Goal: Task Accomplishment & Management: Use online tool/utility

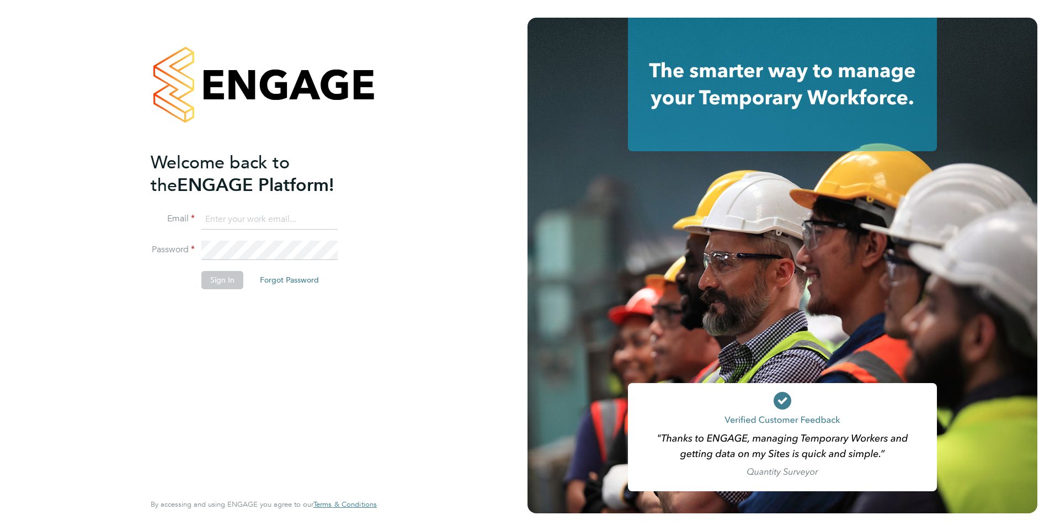
type input "[PERSON_NAME][EMAIL_ADDRESS][DOMAIN_NAME]"
drag, startPoint x: 267, startPoint y: 373, endPoint x: 259, endPoint y: 356, distance: 18.8
click at [268, 364] on div "Welcome back to the ENGAGE Platform! Email [PERSON_NAME][EMAIL_ADDRESS][DOMAIN_…" at bounding box center [258, 320] width 215 height 339
click at [232, 280] on button "Sign In" at bounding box center [222, 280] width 42 height 18
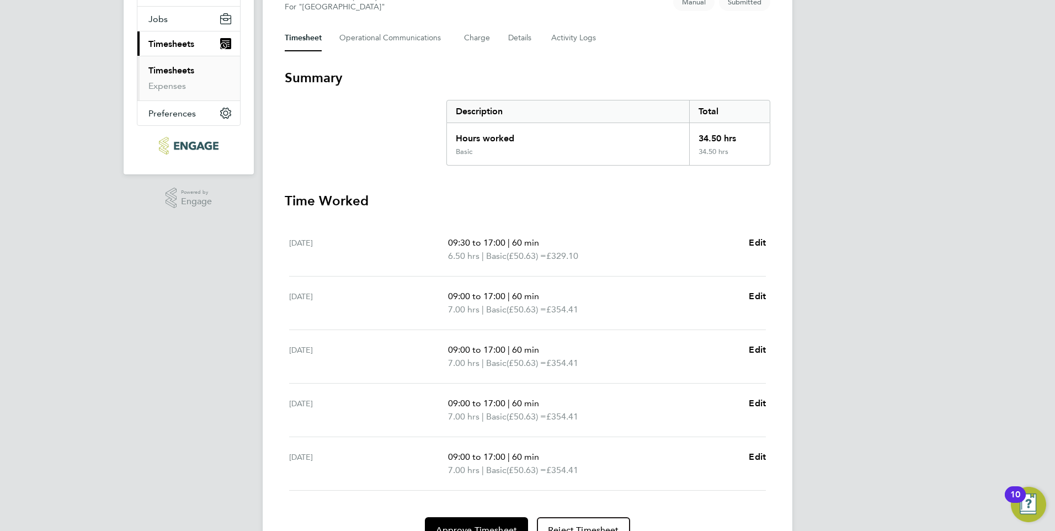
scroll to position [195, 0]
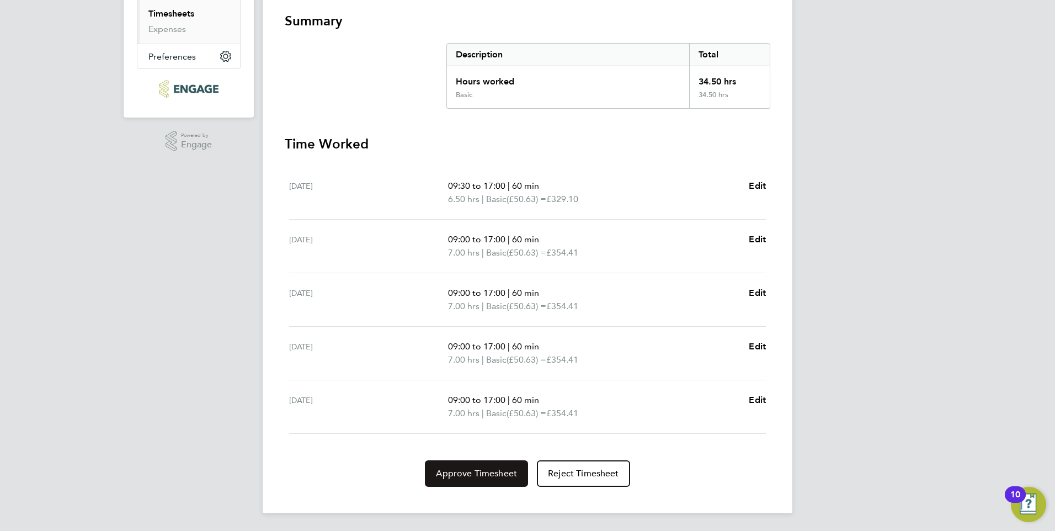
click at [471, 472] on span "Approve Timesheet" at bounding box center [476, 473] width 81 height 11
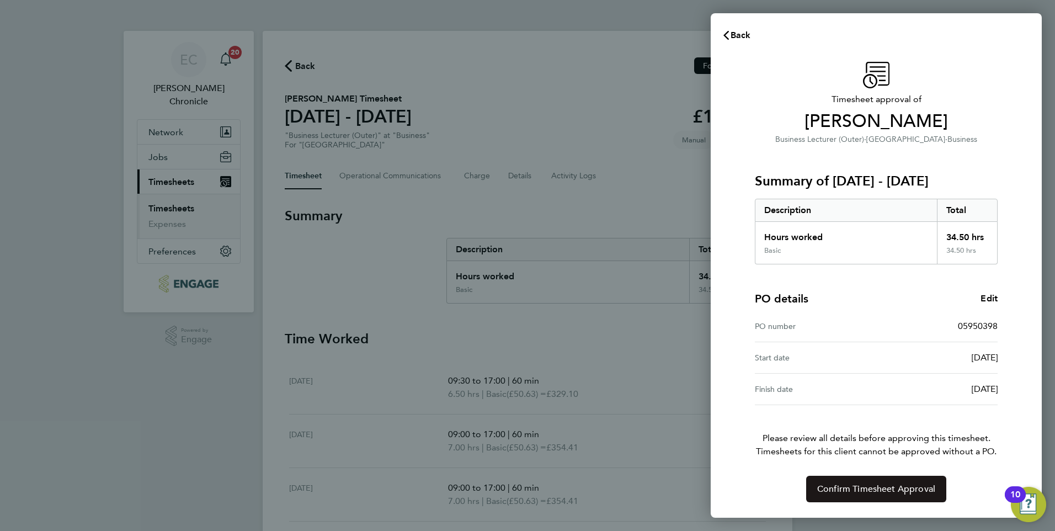
click at [826, 488] on span "Confirm Timesheet Approval" at bounding box center [876, 488] width 118 height 11
